Goal: Find specific fact: Find specific fact

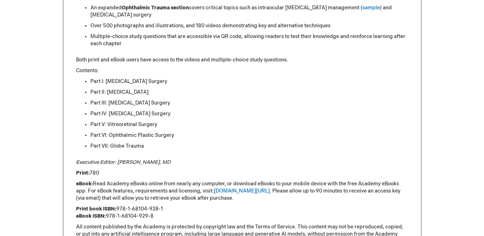
scroll to position [538, 0]
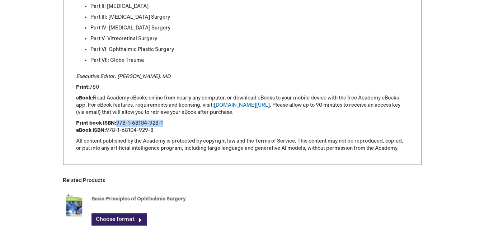
drag, startPoint x: 117, startPoint y: 122, endPoint x: 162, endPoint y: 120, distance: 44.9
click at [162, 120] on p "Print book ISBN: 978-1-68104-928-1 eBook ISBN: 978-1-68104-929-8" at bounding box center [242, 127] width 332 height 14
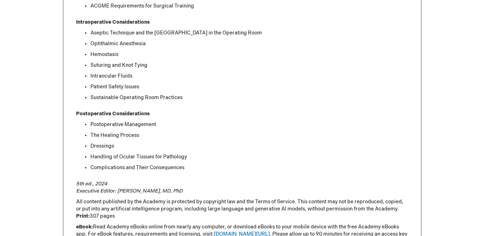
scroll to position [825, 0]
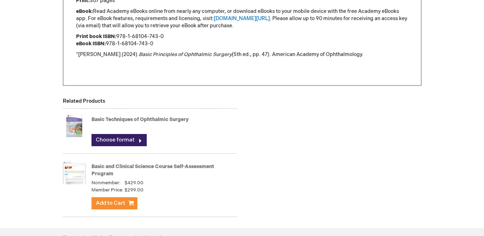
drag, startPoint x: 168, startPoint y: 36, endPoint x: 118, endPoint y: 35, distance: 49.5
click at [118, 35] on p "Print book ISBN: 978-1-68104-743-0 eBook ISBN: 978-1-68104-743-0" at bounding box center [242, 40] width 332 height 14
copy p "978-1-68104-743-0"
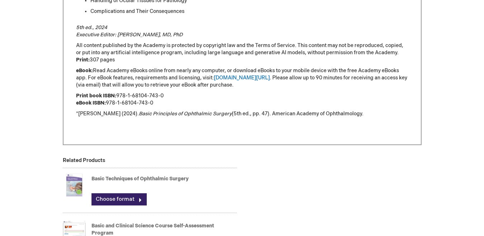
scroll to position [754, 0]
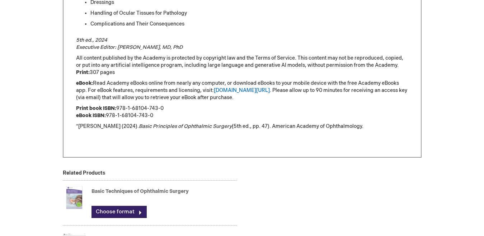
drag, startPoint x: 233, startPoint y: 50, endPoint x: 252, endPoint y: 106, distance: 59.1
click at [252, 106] on p "Print book ISBN: 978-1-68104-743-0 eBook ISBN: 978-1-68104-743-0" at bounding box center [242, 112] width 332 height 14
